Goal: Find contact information: Find contact information

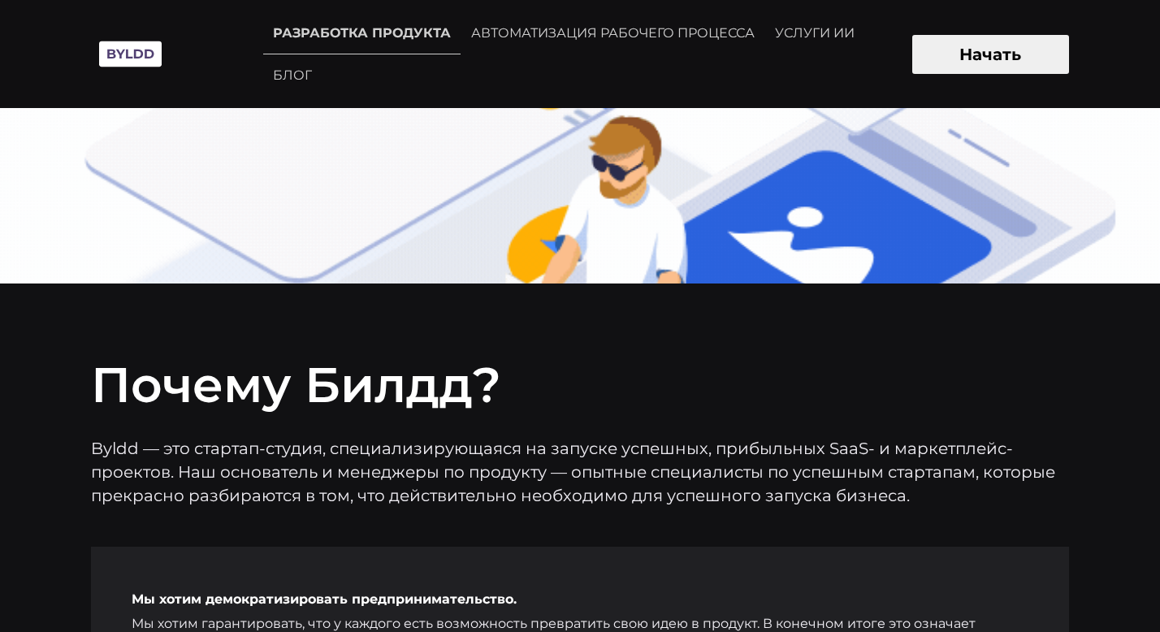
scroll to position [5657, 0]
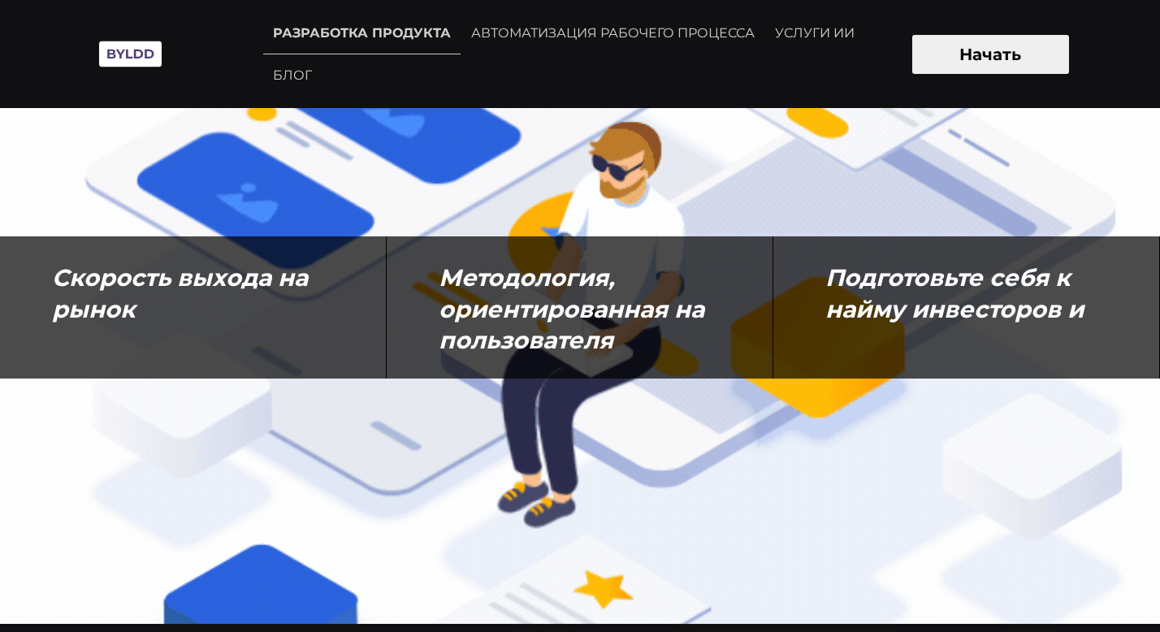
click at [841, 94] on ul "РАЗРАБОТКА ПРОДУКТА АВТОМАТИЗАЦИЯ РАБОЧЕГО ПРОЦЕССА УСЛУГИ ИИ БЛОГ" at bounding box center [581, 54] width 636 height 82
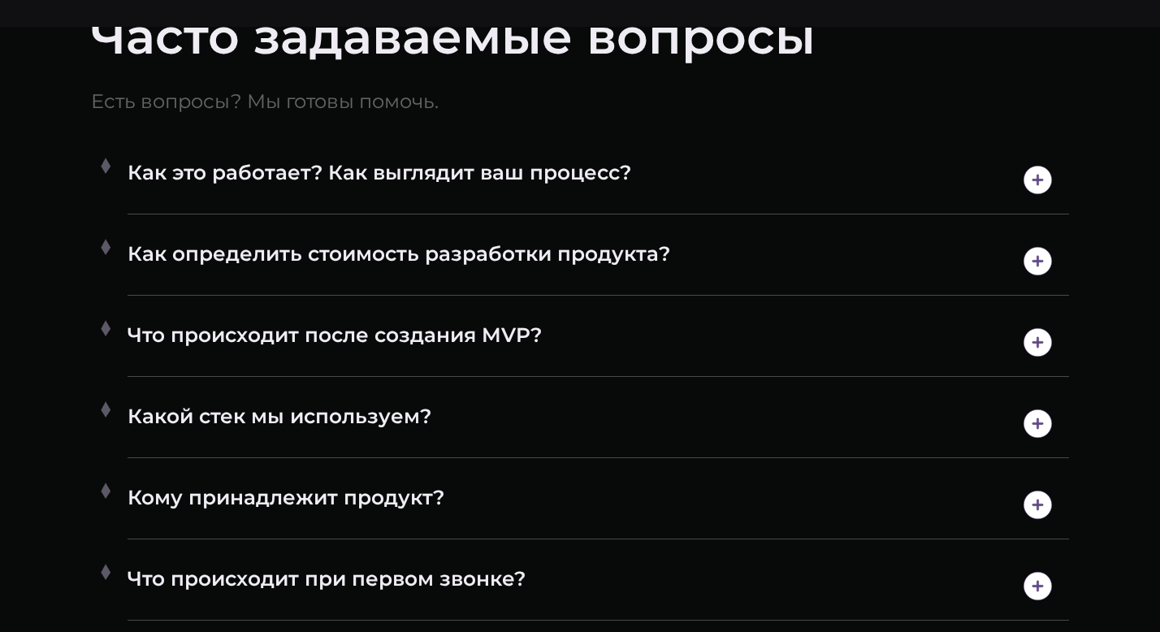
scroll to position [8867, 0]
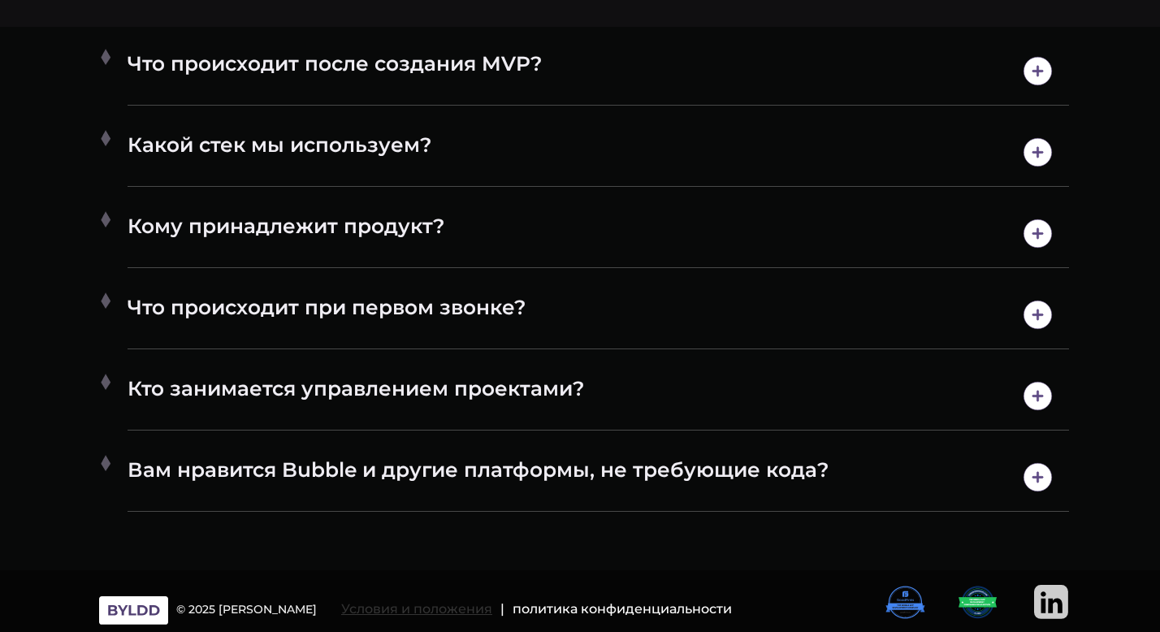
click at [410, 611] on font "Условия и положения" at bounding box center [416, 608] width 151 height 15
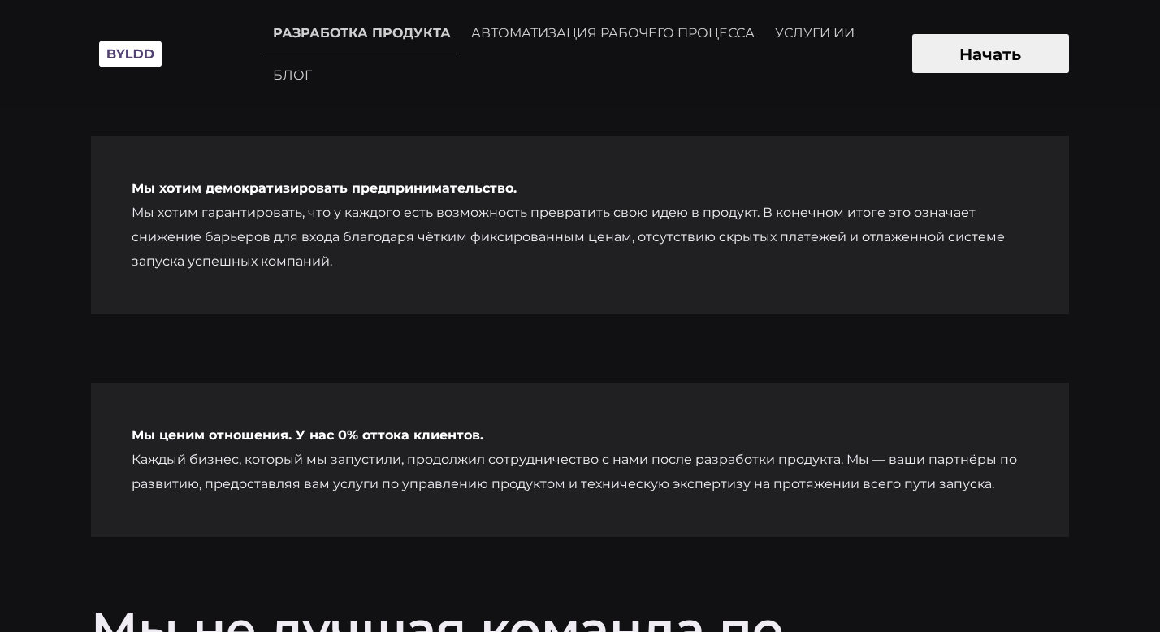
scroll to position [5943, 0]
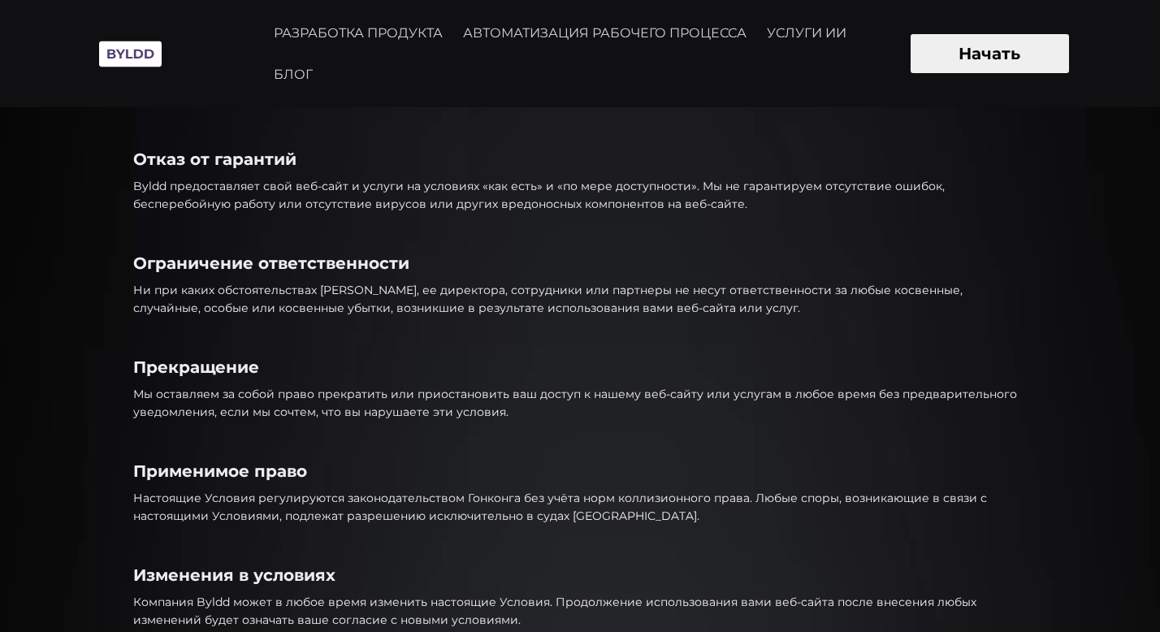
scroll to position [703, 0]
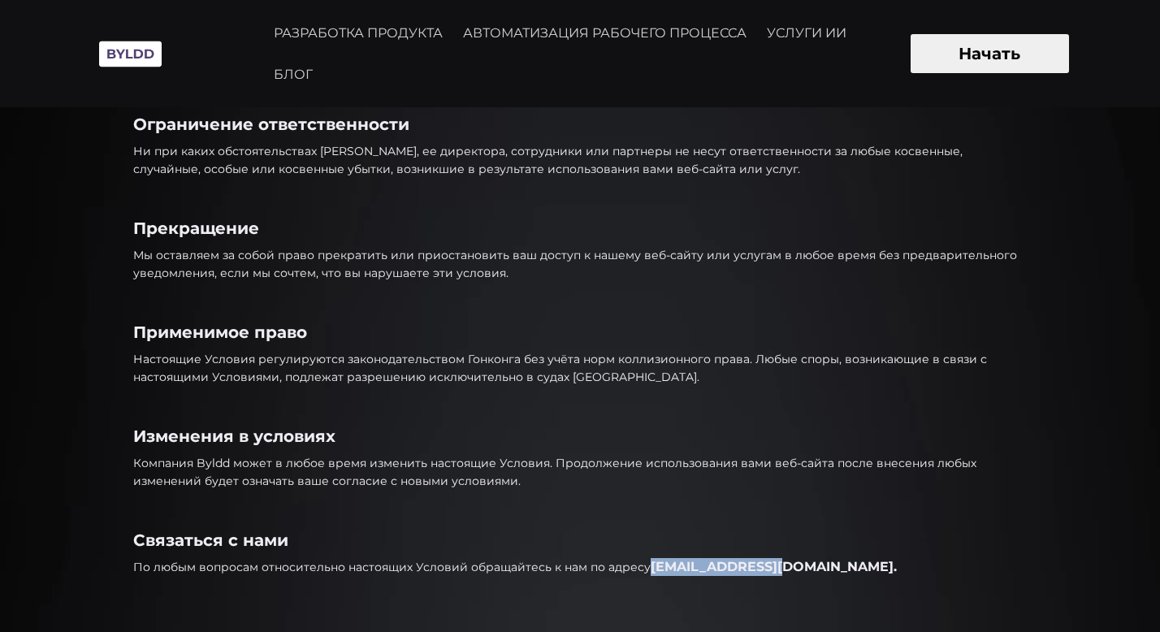
drag, startPoint x: 776, startPoint y: 567, endPoint x: 646, endPoint y: 570, distance: 130.8
copy font "[EMAIL_ADDRESS][DOMAIN_NAME]."
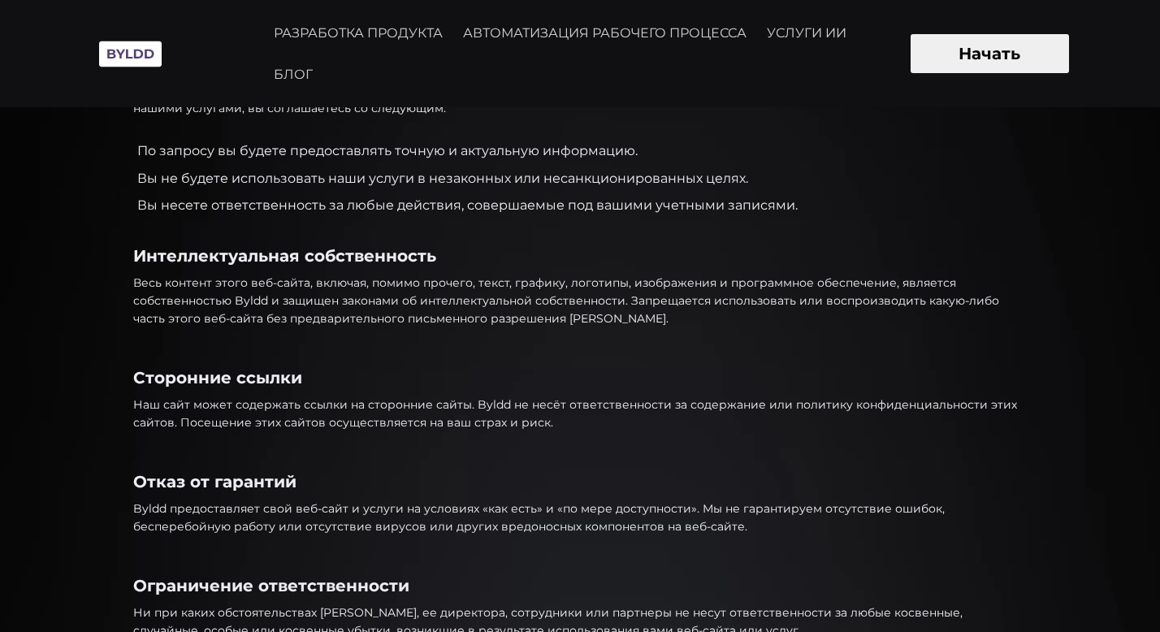
scroll to position [0, 0]
